Goal: Find contact information: Find contact information

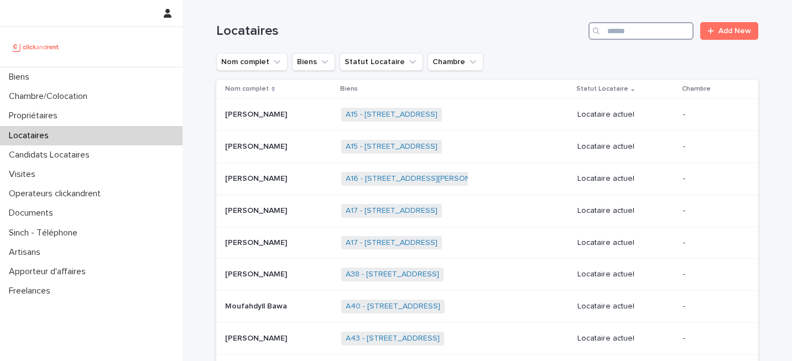
click at [608, 32] on input "Search" at bounding box center [641, 31] width 105 height 18
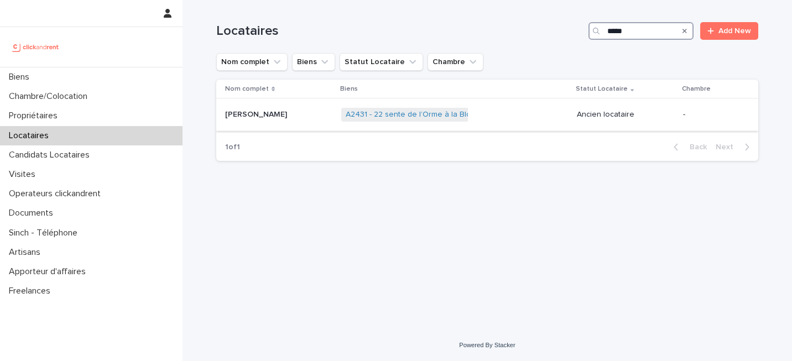
type input "*****"
click at [289, 113] on p "[PERSON_NAME]" at bounding box center [257, 114] width 64 height 12
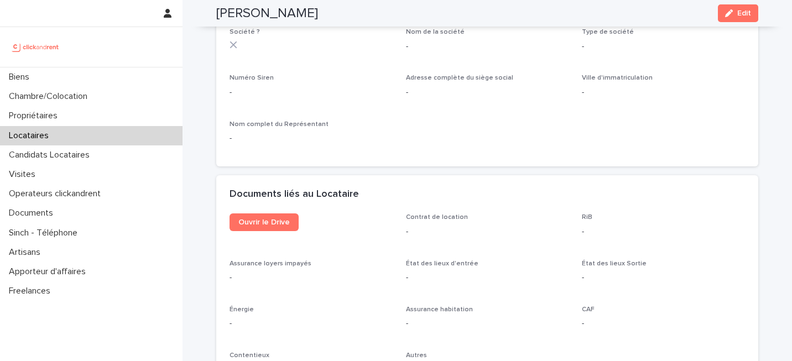
scroll to position [1168, 0]
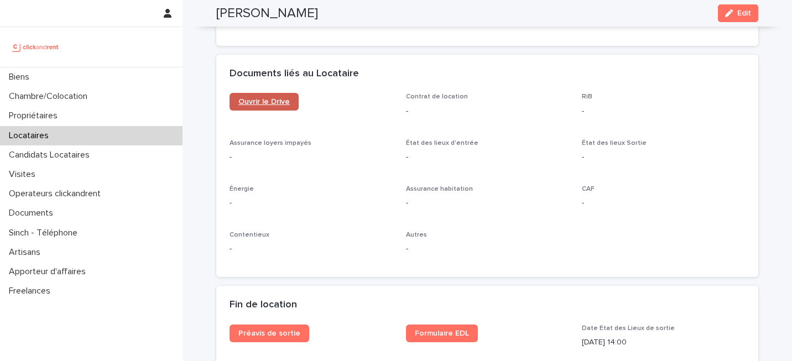
click at [267, 97] on link "Ouvrir le Drive" at bounding box center [264, 102] width 69 height 18
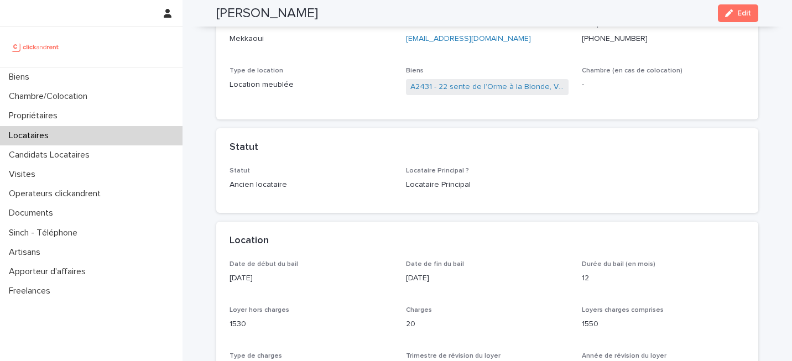
scroll to position [0, 0]
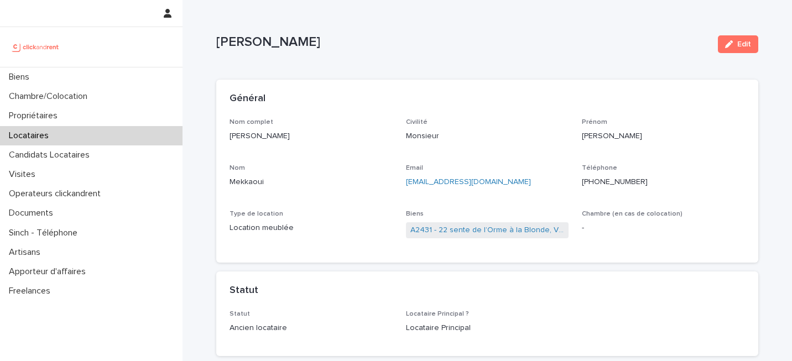
drag, startPoint x: 346, startPoint y: 41, endPoint x: 199, endPoint y: 40, distance: 147.7
copy p "[PERSON_NAME]"
click at [482, 230] on link "A2431 - 22 sente de l’Orme à la Blonde, Villepreux 78450" at bounding box center [487, 231] width 154 height 12
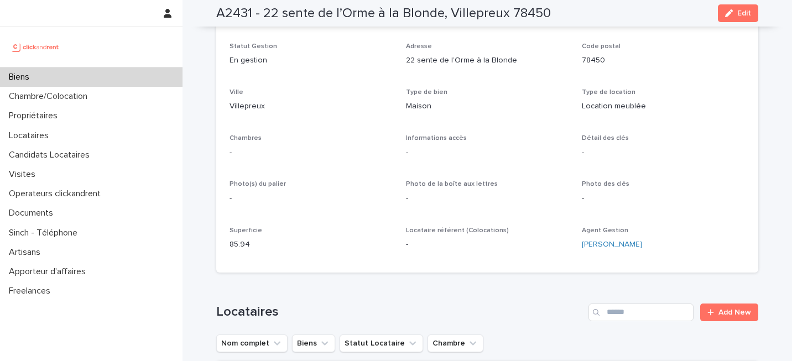
scroll to position [124, 0]
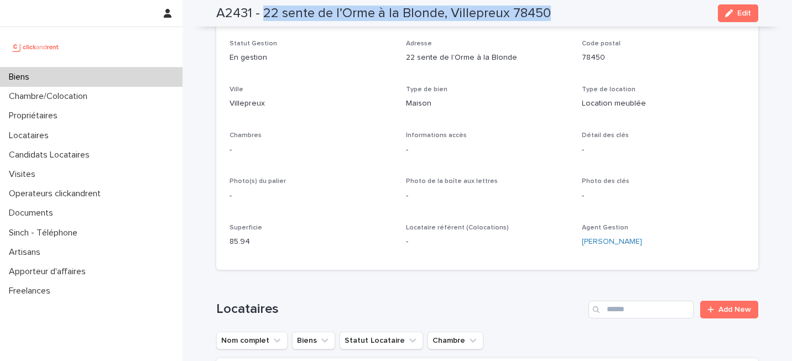
drag, startPoint x: 264, startPoint y: 12, endPoint x: 563, endPoint y: 9, distance: 299.3
click at [563, 9] on div "A2431 - 22 sente de l’Orme à la Blonde, Villepreux 78450 Edit" at bounding box center [487, 13] width 542 height 27
copy h2 "22 sente de l’Orme à la Blonde, Villepreux 78450"
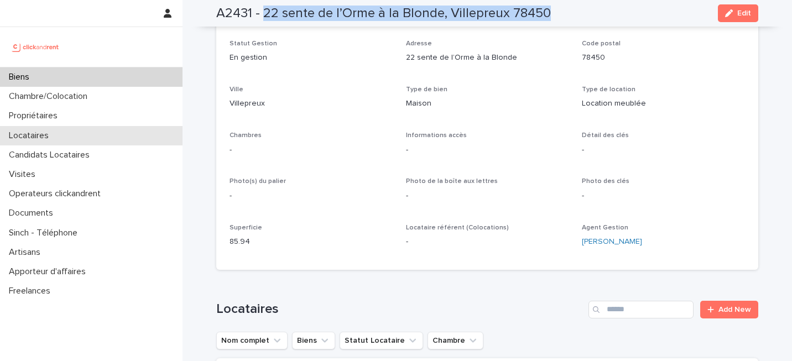
click at [120, 135] on div "Locataires" at bounding box center [91, 135] width 183 height 19
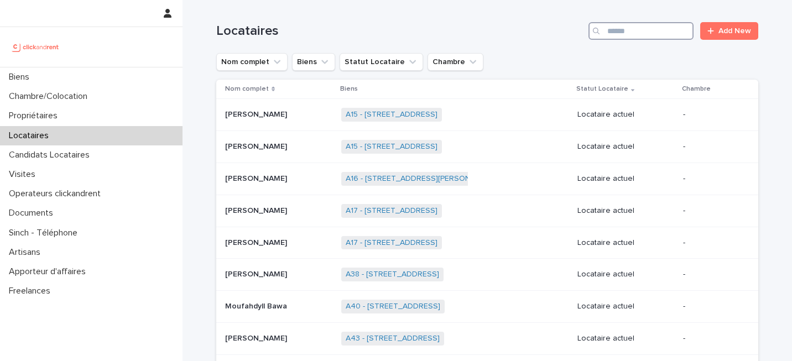
click at [658, 29] on input "Search" at bounding box center [641, 31] width 105 height 18
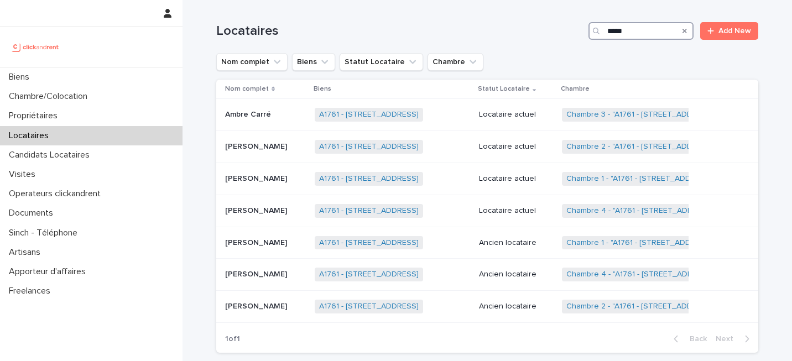
type input "*****"
click at [513, 312] on div "Ancien locataire" at bounding box center [516, 307] width 74 height 18
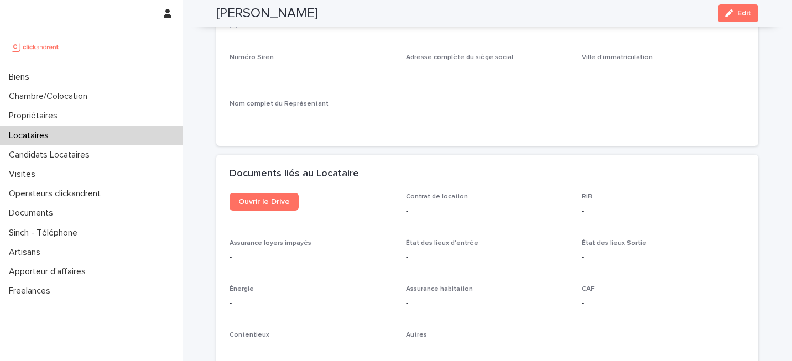
scroll to position [1090, 0]
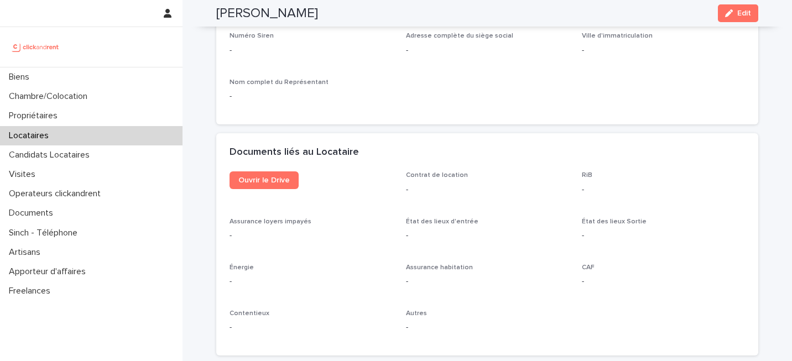
click at [280, 194] on div "Ouvrir le Drive" at bounding box center [311, 184] width 163 height 27
click at [281, 178] on span "Ouvrir le Drive" at bounding box center [263, 180] width 51 height 8
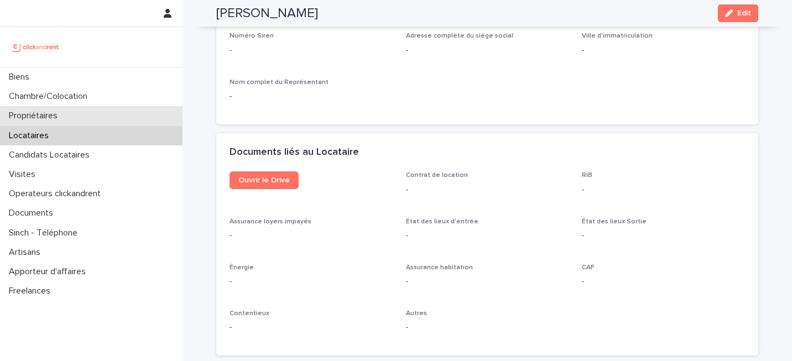
click at [96, 111] on div "Propriétaires" at bounding box center [91, 115] width 183 height 19
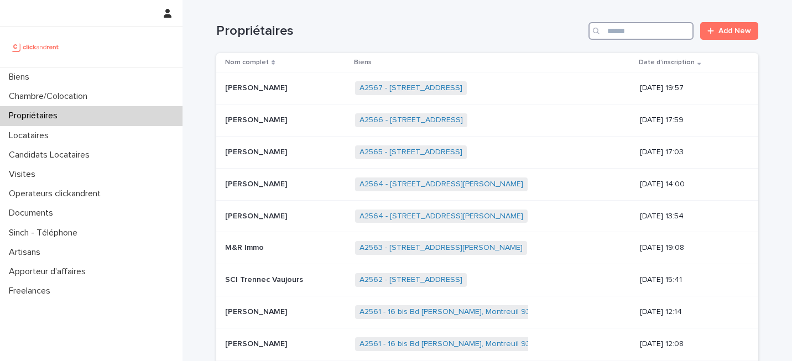
click at [638, 29] on input "Search" at bounding box center [641, 31] width 105 height 18
paste input "*****"
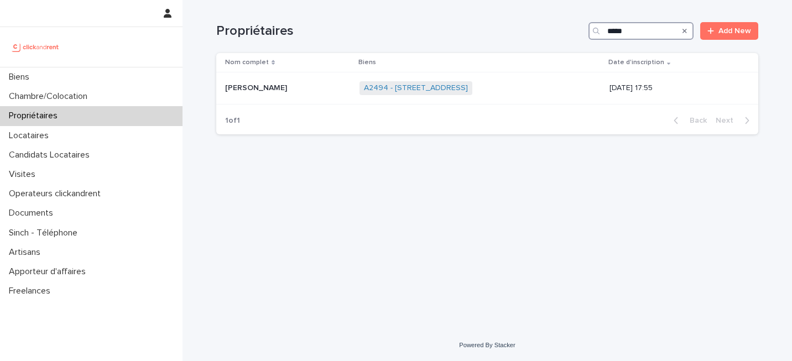
drag, startPoint x: 639, startPoint y: 32, endPoint x: 571, endPoint y: 32, distance: 68.0
click at [571, 32] on div "Propriétaires ***** Add New" at bounding box center [487, 31] width 542 height 18
type input "*****"
click at [537, 82] on div "A980 - [STREET_ADDRESS] - [STREET_ADDRESS][PERSON_NAME] + 1" at bounding box center [480, 88] width 234 height 23
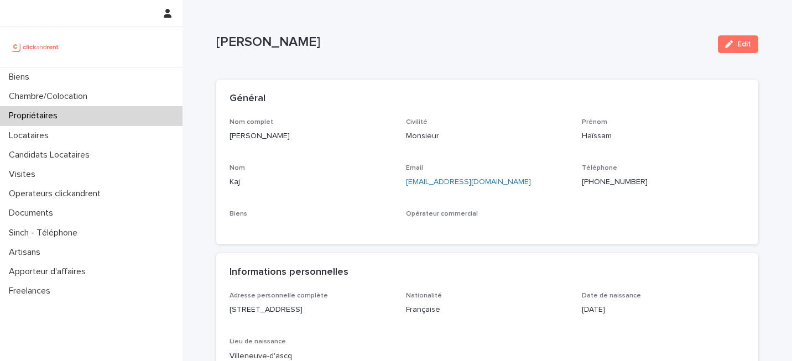
click at [610, 181] on p "[PHONE_NUMBER]" at bounding box center [663, 182] width 163 height 12
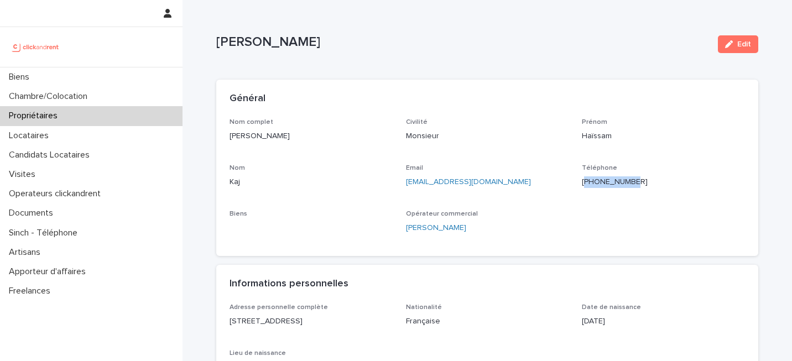
click at [610, 181] on p "[PHONE_NUMBER]" at bounding box center [663, 182] width 163 height 12
copy p "33650910907"
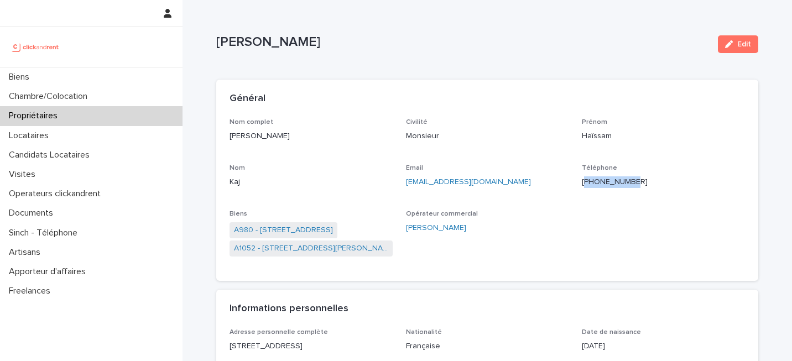
click at [114, 110] on div "Propriétaires" at bounding box center [91, 115] width 183 height 19
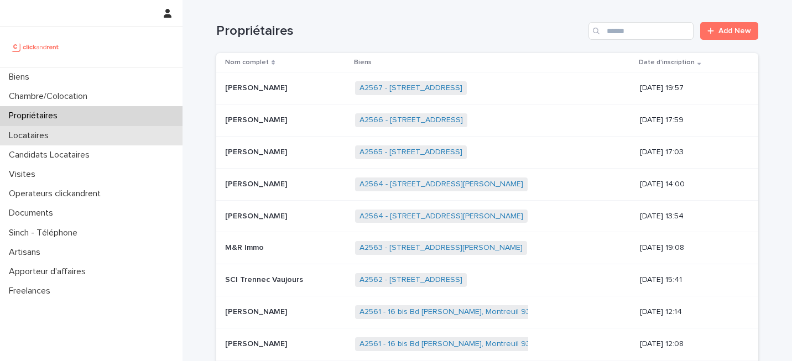
click at [129, 134] on div "Locataires" at bounding box center [91, 135] width 183 height 19
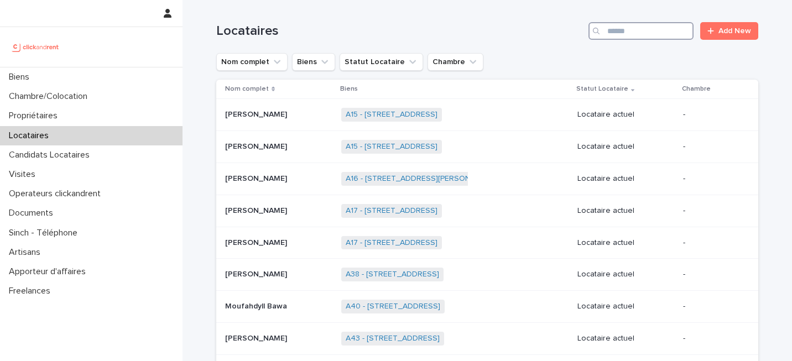
click at [636, 33] on input "Search" at bounding box center [641, 31] width 105 height 18
paste input "*****"
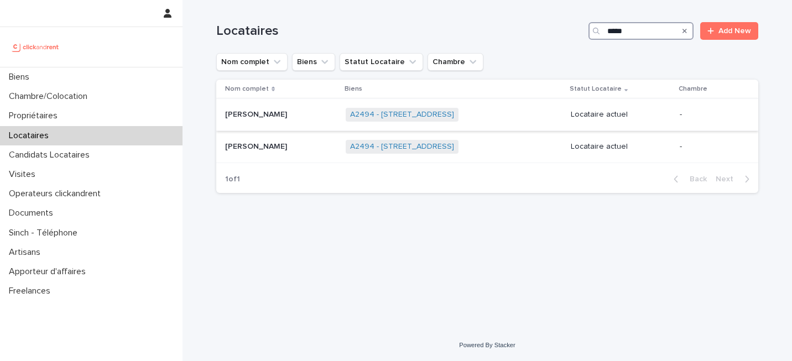
type input "*****"
click at [487, 108] on div "A2494 - [STREET_ADDRESS] + 0" at bounding box center [454, 114] width 216 height 23
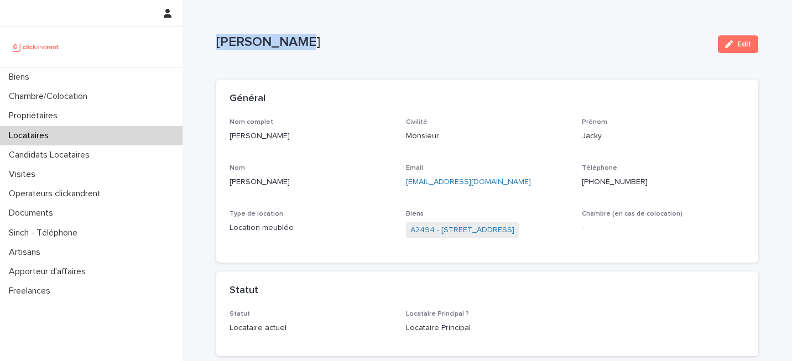
copy p "[PERSON_NAME]"
drag, startPoint x: 212, startPoint y: 43, endPoint x: 312, endPoint y: 50, distance: 100.3
click at [491, 225] on link "A2494 - [STREET_ADDRESS]" at bounding box center [462, 231] width 104 height 12
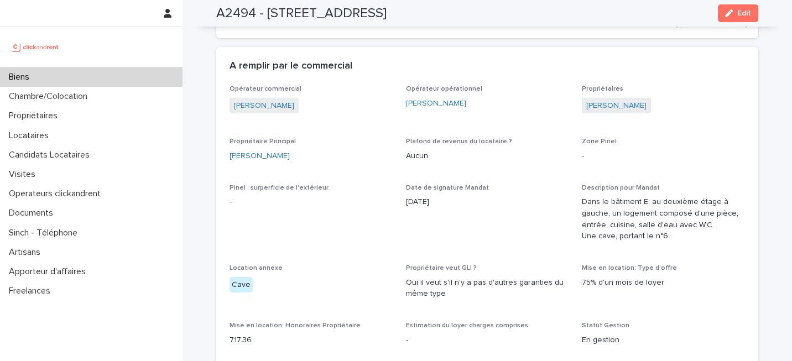
scroll to position [544, 0]
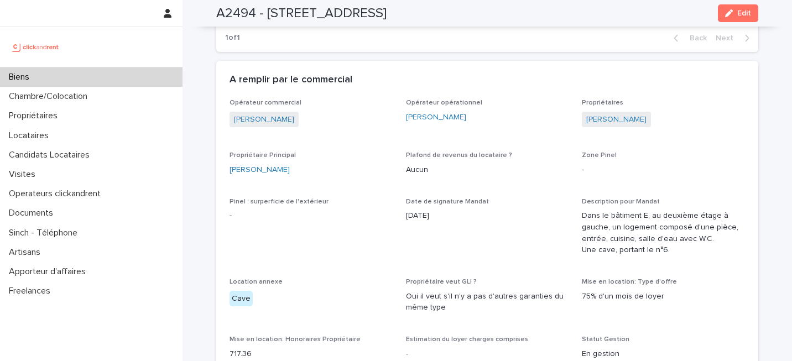
click at [603, 127] on span "[PERSON_NAME]" at bounding box center [616, 120] width 69 height 16
click at [606, 119] on link "[PERSON_NAME]" at bounding box center [616, 120] width 60 height 12
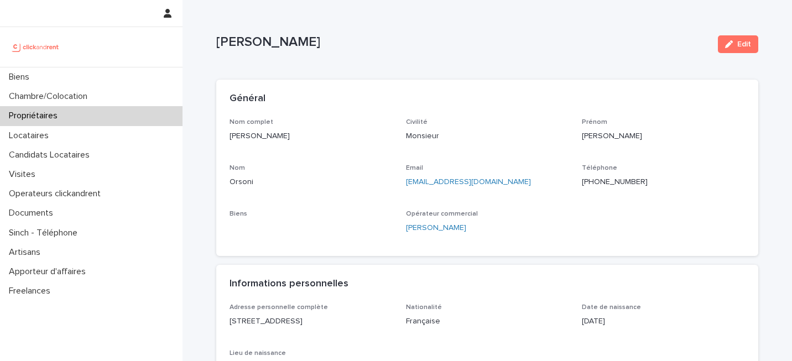
click at [610, 184] on p "[PHONE_NUMBER]" at bounding box center [663, 182] width 163 height 12
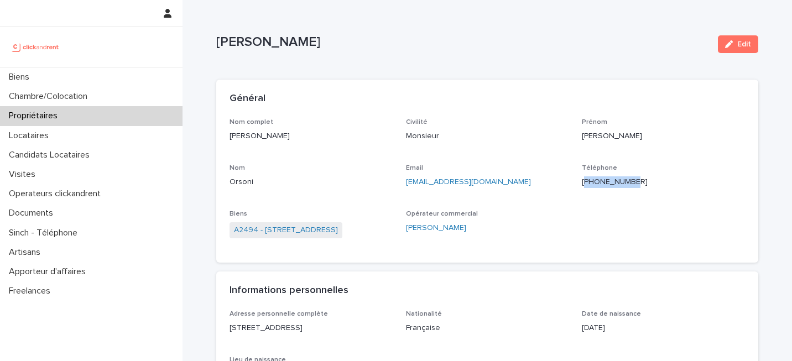
copy p "33668679777"
click at [342, 238] on span "A2494 - [STREET_ADDRESS]" at bounding box center [286, 230] width 113 height 16
click at [338, 232] on link "A2494 - [STREET_ADDRESS]" at bounding box center [286, 231] width 104 height 12
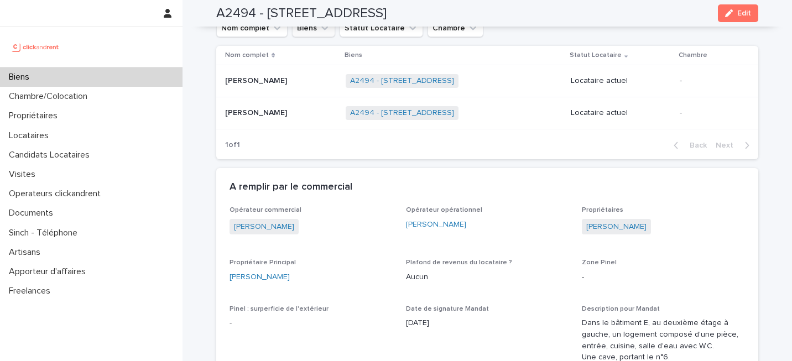
scroll to position [430, 0]
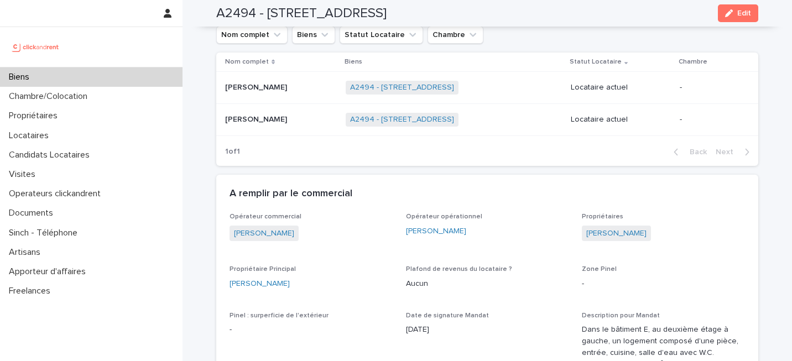
click at [273, 96] on div "[PERSON_NAME] [PERSON_NAME]" at bounding box center [281, 88] width 112 height 18
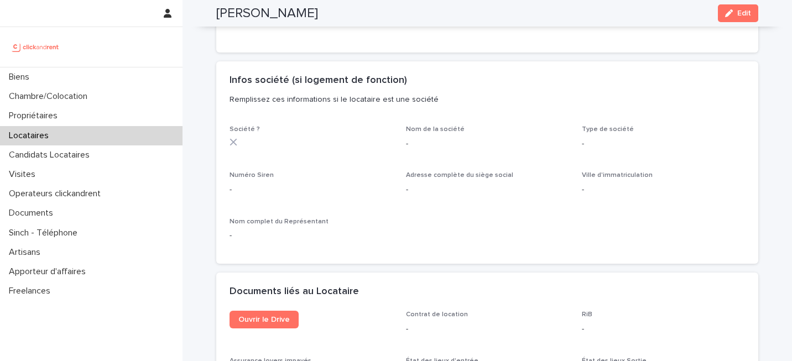
scroll to position [969, 0]
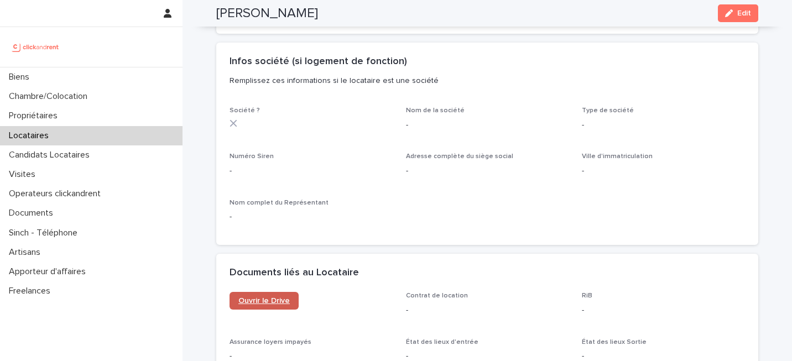
click at [253, 301] on span "Ouvrir le Drive" at bounding box center [263, 301] width 51 height 8
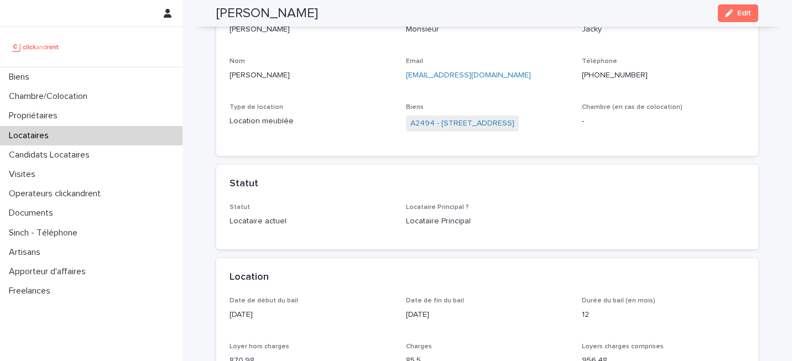
scroll to position [0, 0]
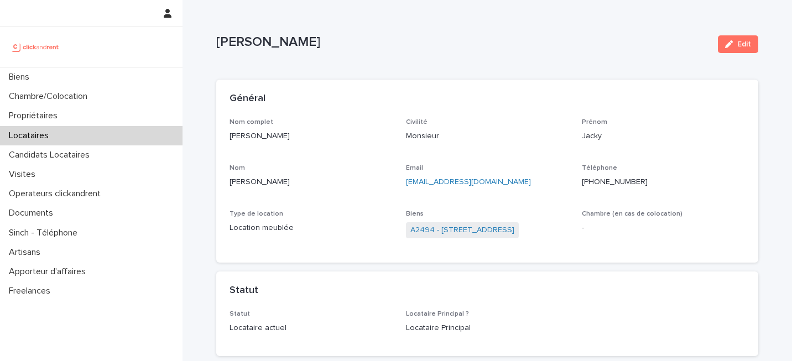
click at [301, 61] on div "[PERSON_NAME] Edit" at bounding box center [487, 44] width 542 height 44
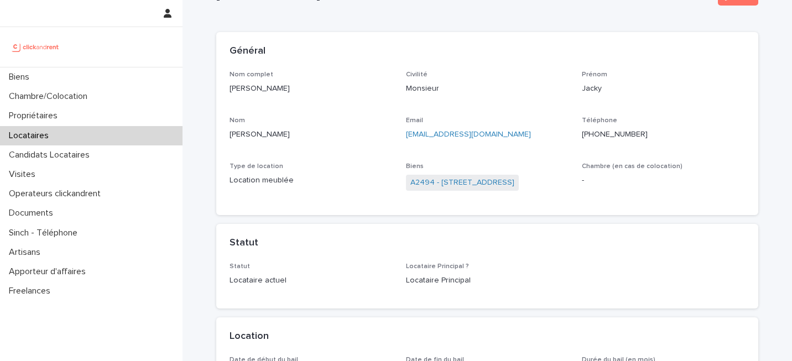
scroll to position [46, 0]
